Goal: Register for event/course

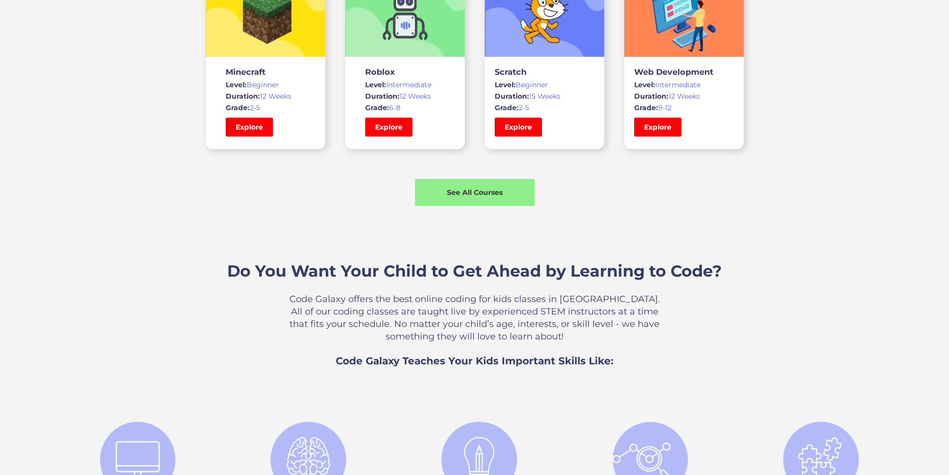
scroll to position [797, 0]
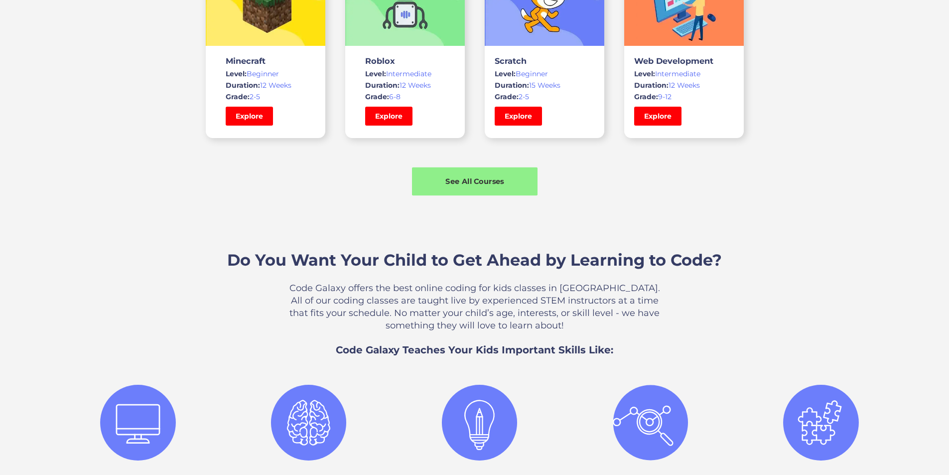
click at [451, 186] on div "See All Courses" at bounding box center [475, 181] width 126 height 10
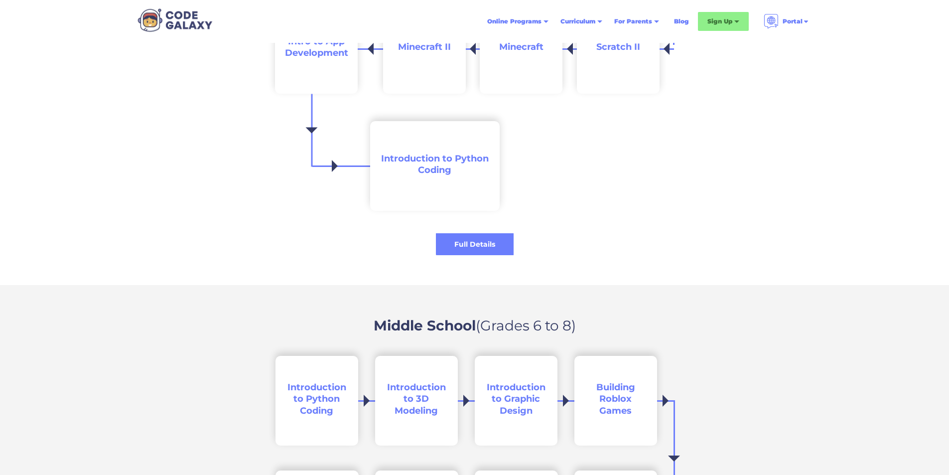
scroll to position [1195, 0]
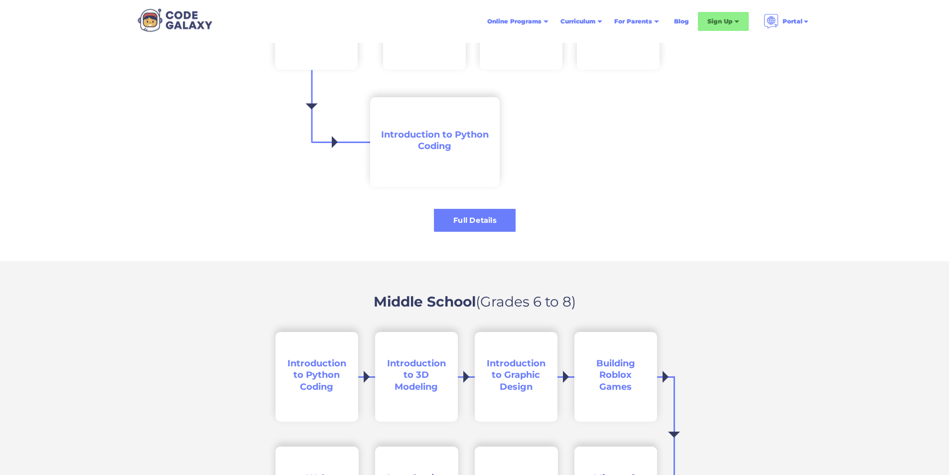
click at [447, 223] on div "Full Details" at bounding box center [475, 220] width 82 height 10
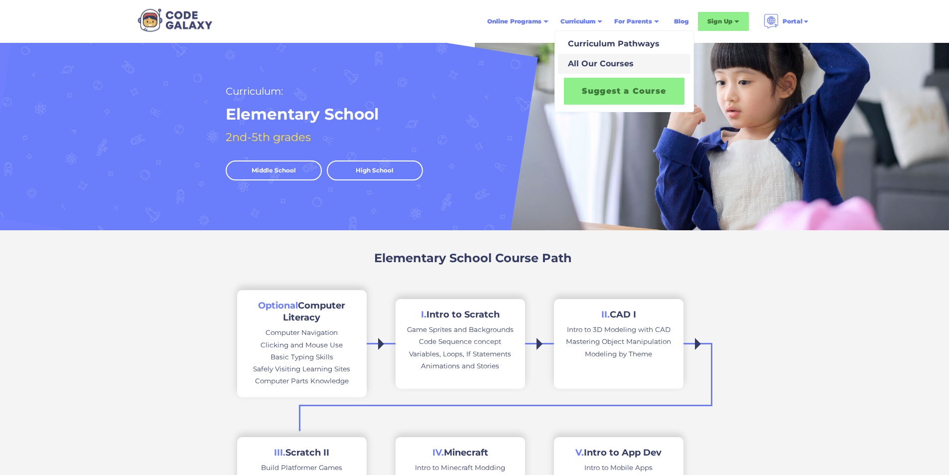
click at [586, 66] on div "All Our Courses" at bounding box center [599, 64] width 70 height 12
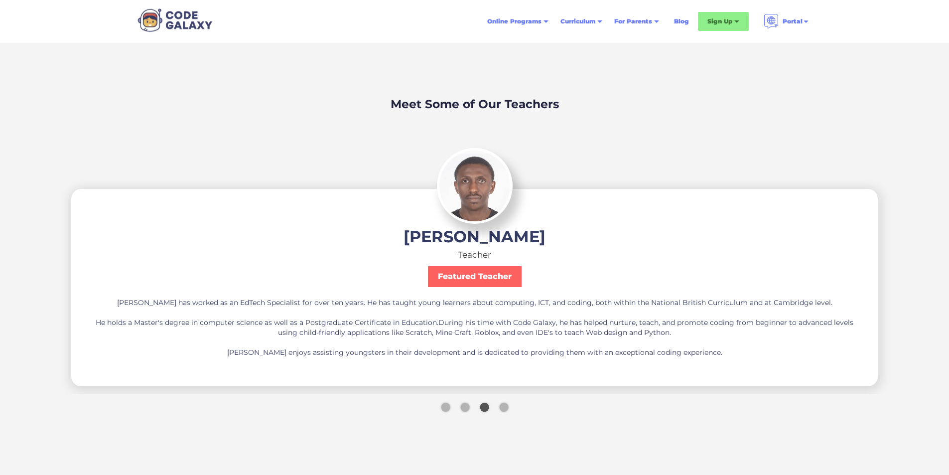
scroll to position [2540, 0]
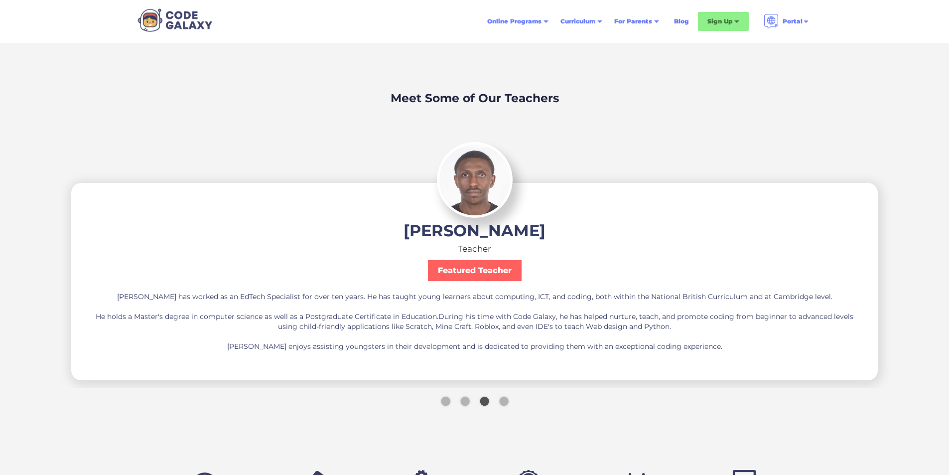
click at [465, 400] on div "Show slide 2 of 4" at bounding box center [464, 400] width 9 height 9
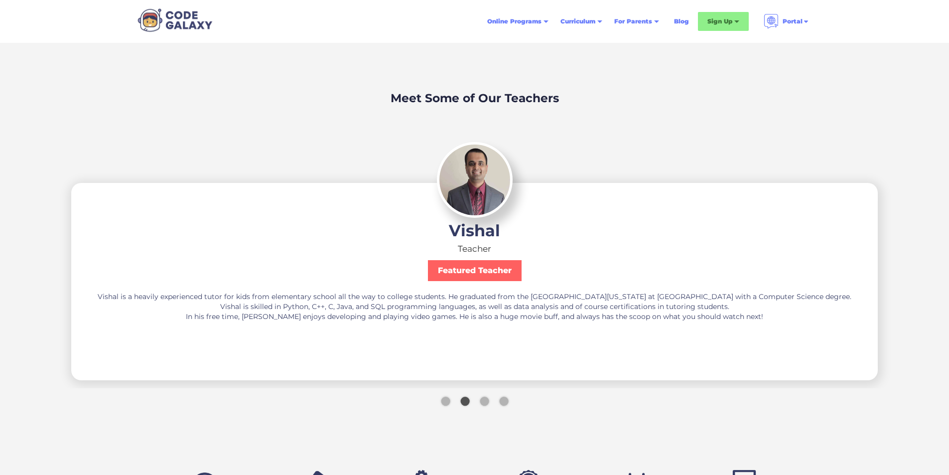
click at [447, 402] on div "Show slide 1 of 4" at bounding box center [445, 400] width 9 height 9
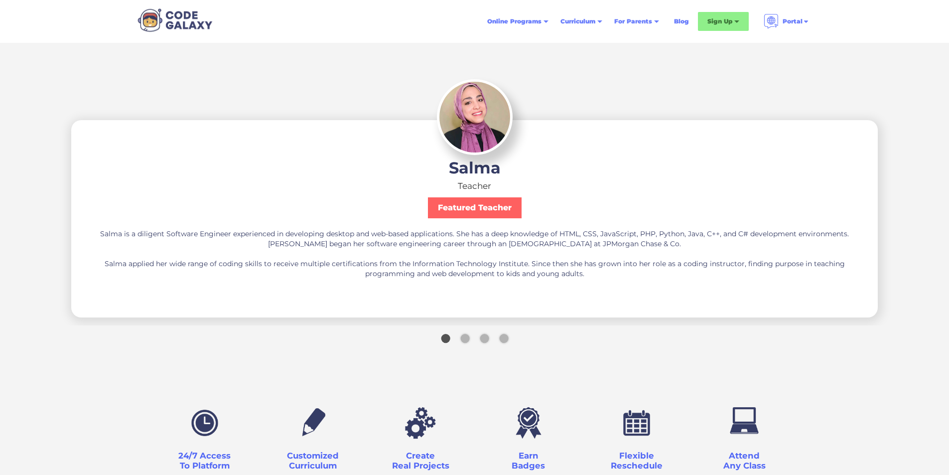
scroll to position [2640, 0]
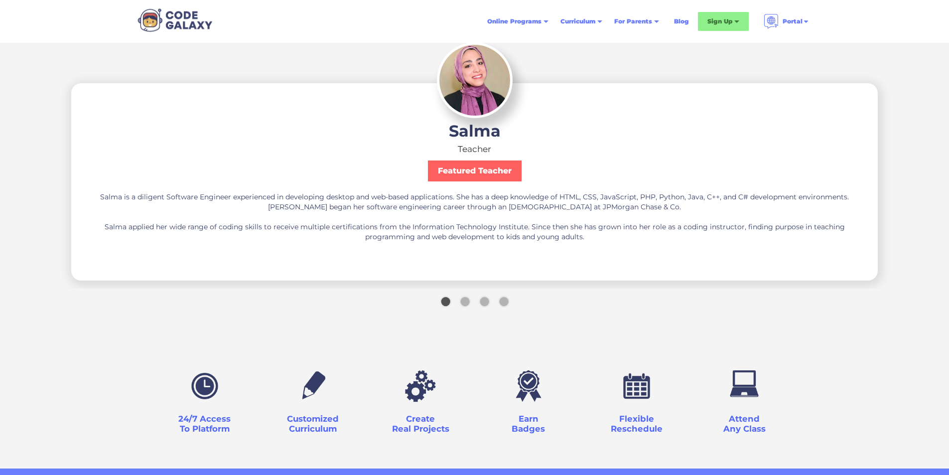
click at [464, 297] on div "Show slide 2 of 4" at bounding box center [464, 301] width 9 height 9
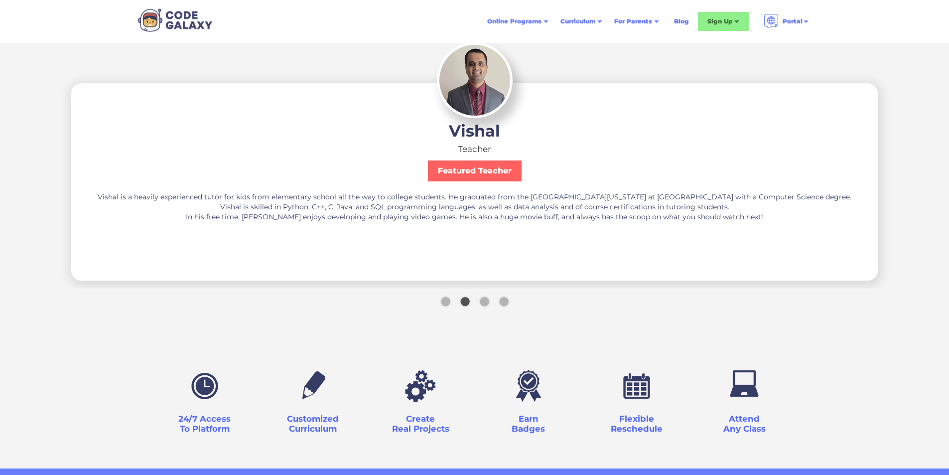
click at [483, 300] on div "Show slide 3 of 4" at bounding box center [484, 301] width 9 height 9
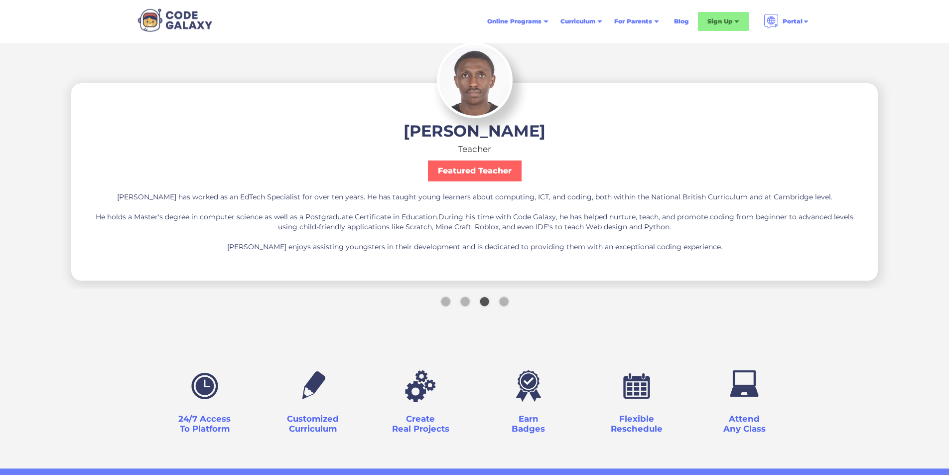
click at [501, 299] on div "Show slide 4 of 4" at bounding box center [503, 301] width 9 height 9
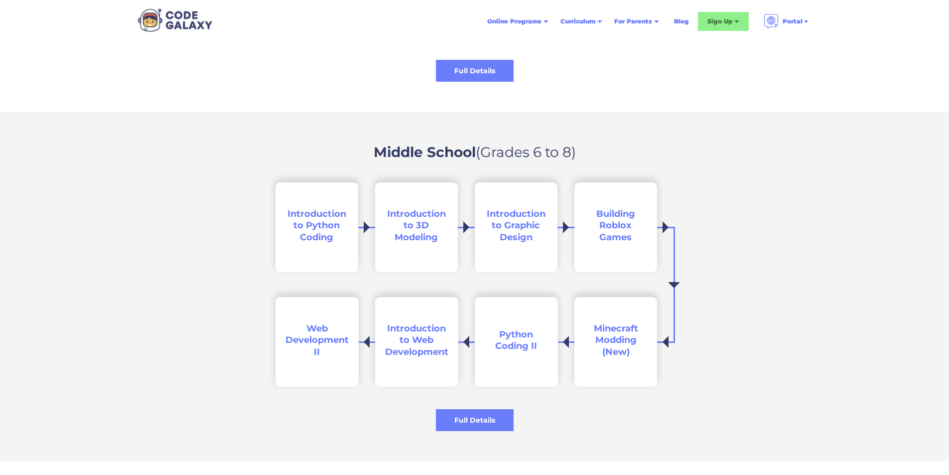
scroll to position [1146, 0]
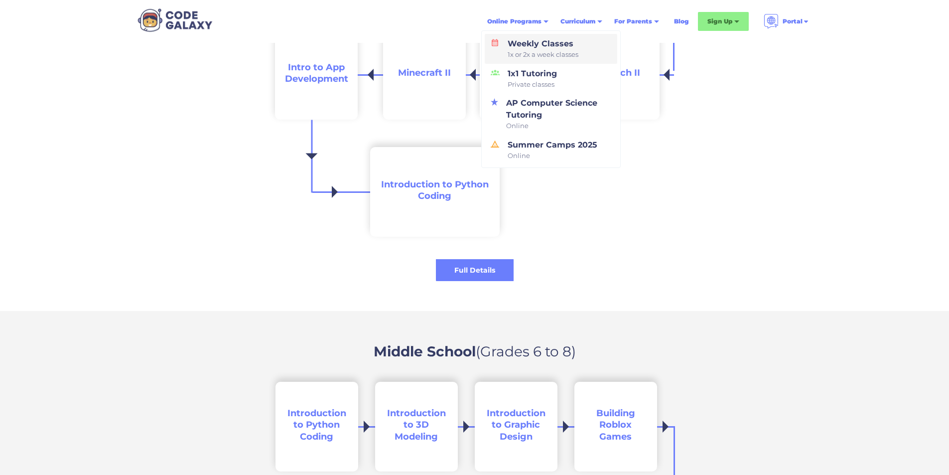
click at [534, 39] on div "Weekly Classes 1x or 2x a week classes" at bounding box center [541, 49] width 75 height 22
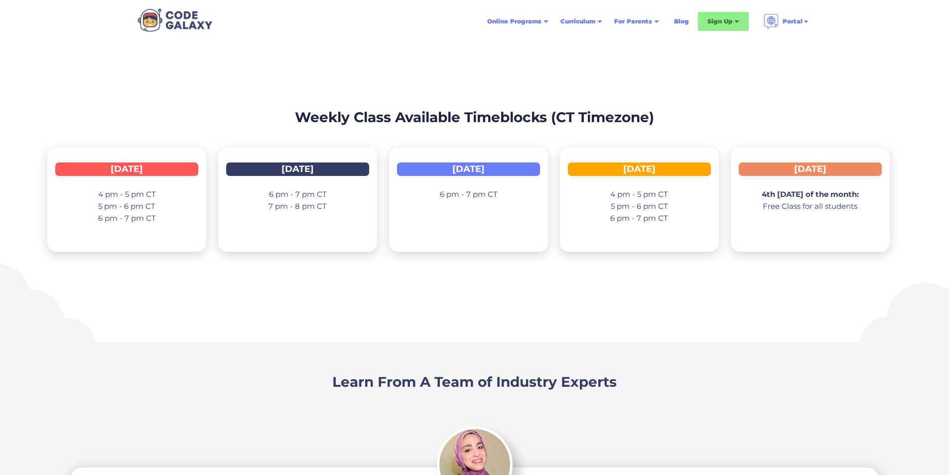
scroll to position [1295, 0]
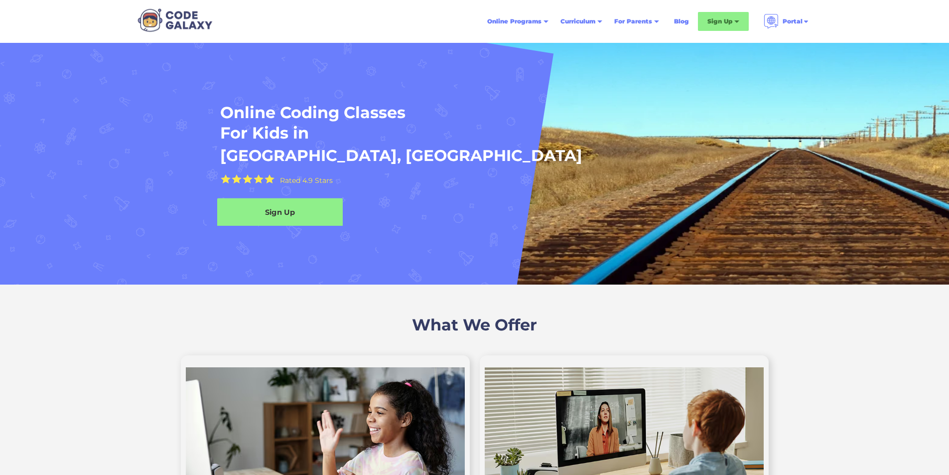
click at [289, 217] on div "Sign Up" at bounding box center [280, 212] width 126 height 10
